Goal: Navigation & Orientation: Find specific page/section

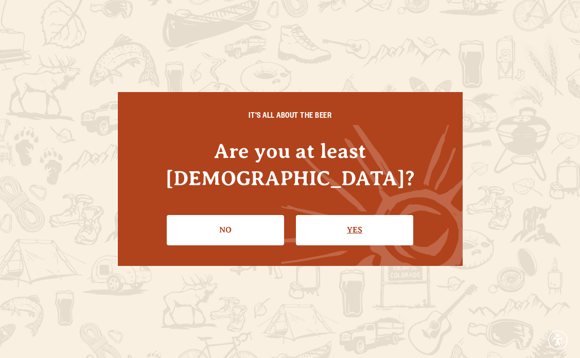
click at [340, 218] on link "Yes" at bounding box center [354, 230] width 117 height 30
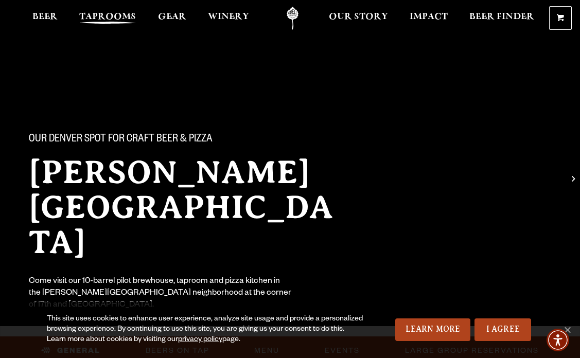
click at [96, 14] on span "Taprooms" at bounding box center [107, 17] width 57 height 8
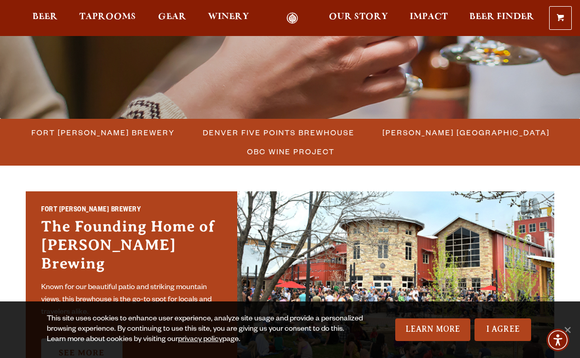
scroll to position [217, 0]
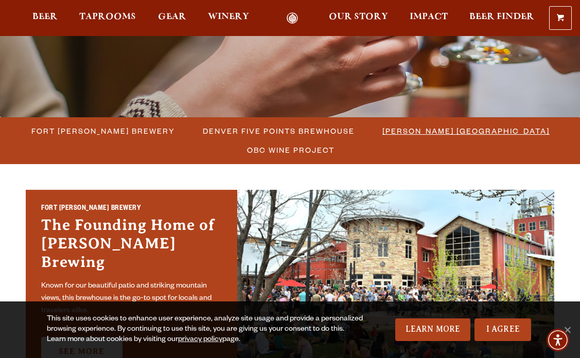
click at [448, 127] on span "[PERSON_NAME] [GEOGRAPHIC_DATA]" at bounding box center [466, 131] width 167 height 15
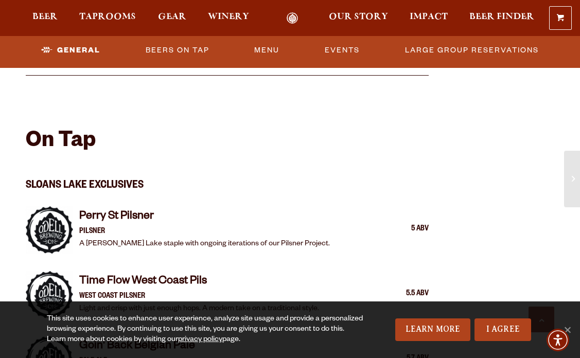
scroll to position [740, 0]
